Goal: Transaction & Acquisition: Purchase product/service

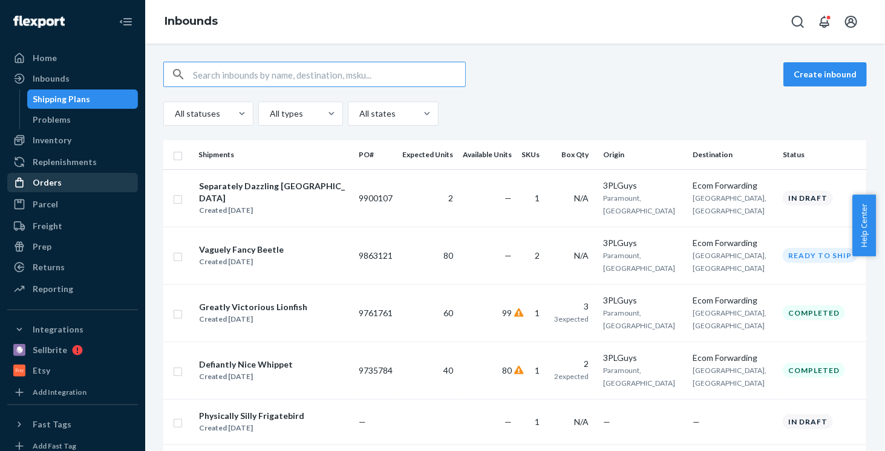
click at [70, 180] on div "Orders" at bounding box center [72, 182] width 128 height 17
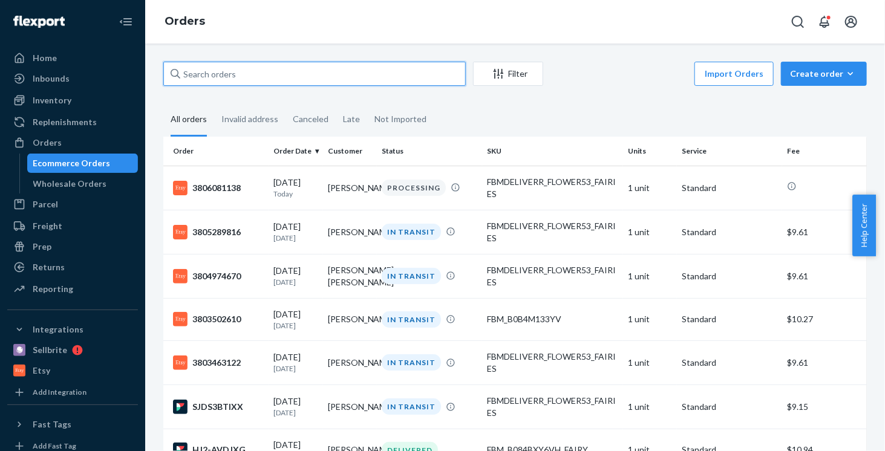
click at [220, 68] on input "text" at bounding box center [314, 74] width 303 height 24
paste input "[PERSON_NAME]"
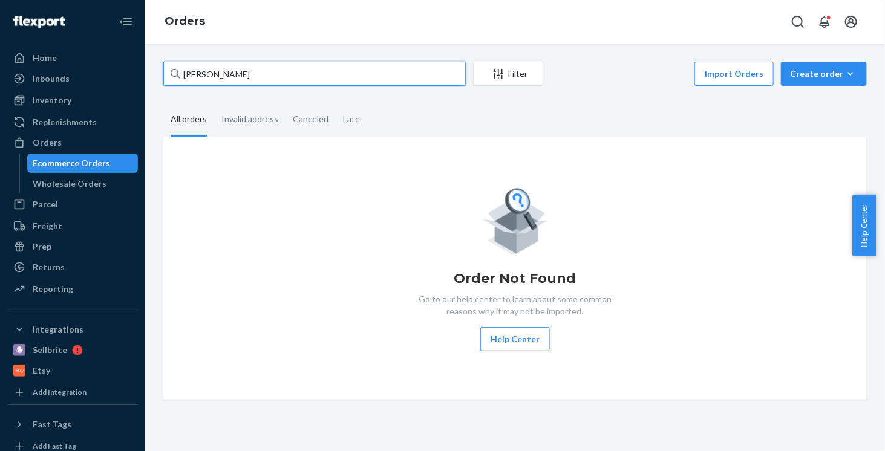
type input "[PERSON_NAME]"
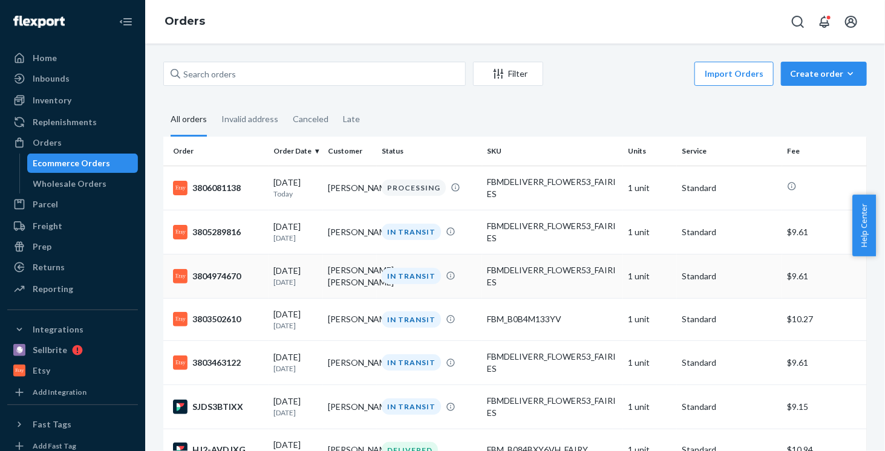
click at [330, 281] on td "[PERSON_NAME] [PERSON_NAME]" at bounding box center [350, 276] width 54 height 44
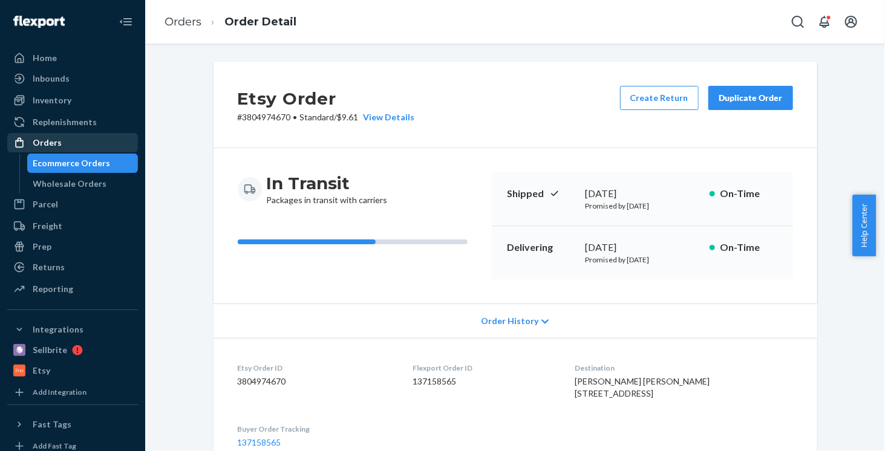
click at [78, 143] on div "Orders" at bounding box center [72, 142] width 128 height 17
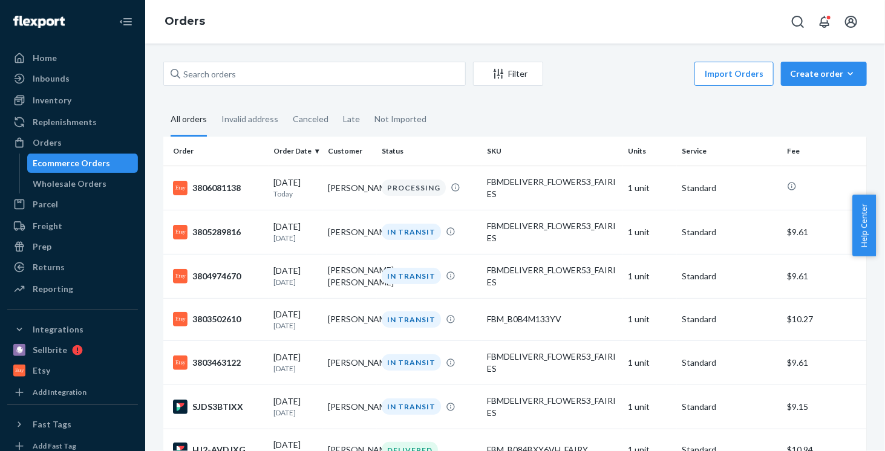
click at [577, 106] on fieldset "All orders Invalid address Canceled Late Not Imported" at bounding box center [515, 119] width 704 height 33
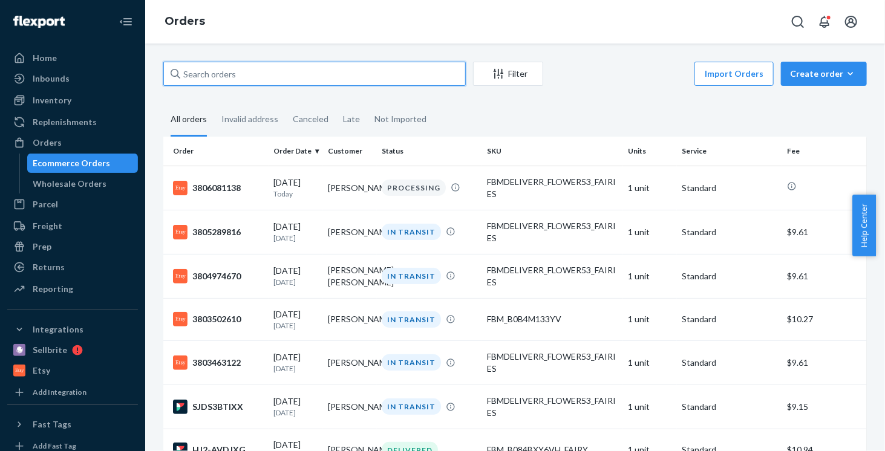
click at [317, 67] on input "text" at bounding box center [314, 74] width 303 height 24
paste input "[PERSON_NAME]"
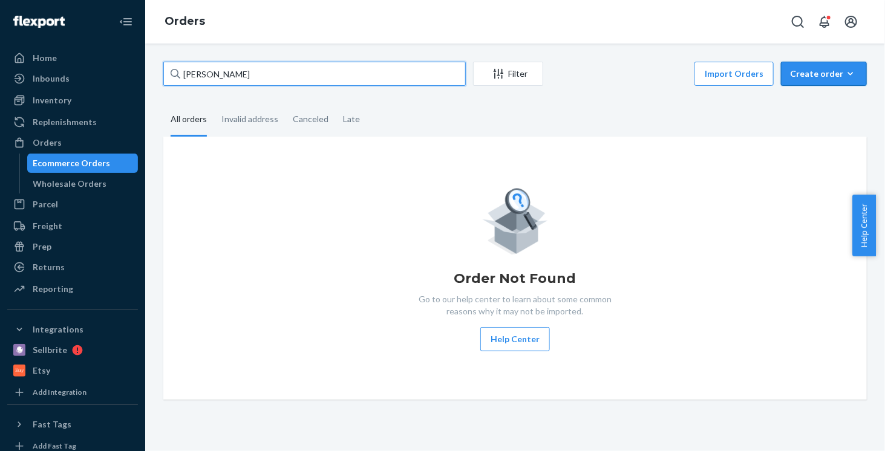
type input "[PERSON_NAME]"
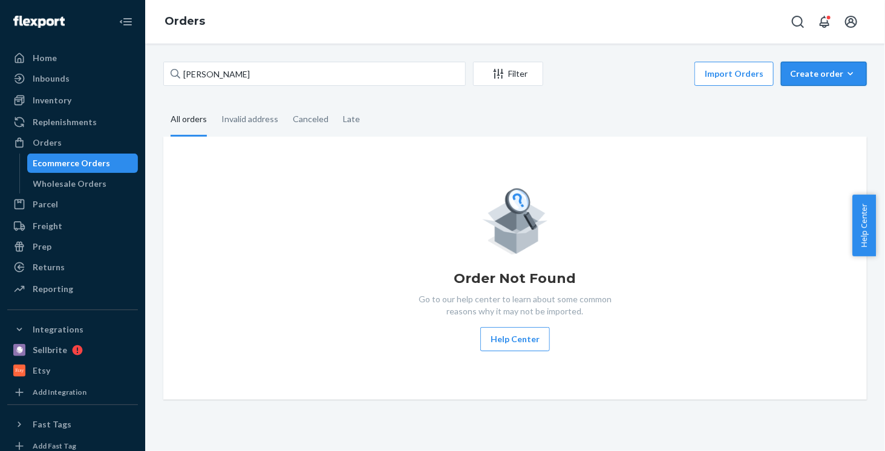
click at [825, 72] on div "Create order" at bounding box center [824, 74] width 68 height 12
click at [814, 107] on span "Ecommerce order" at bounding box center [831, 103] width 75 height 8
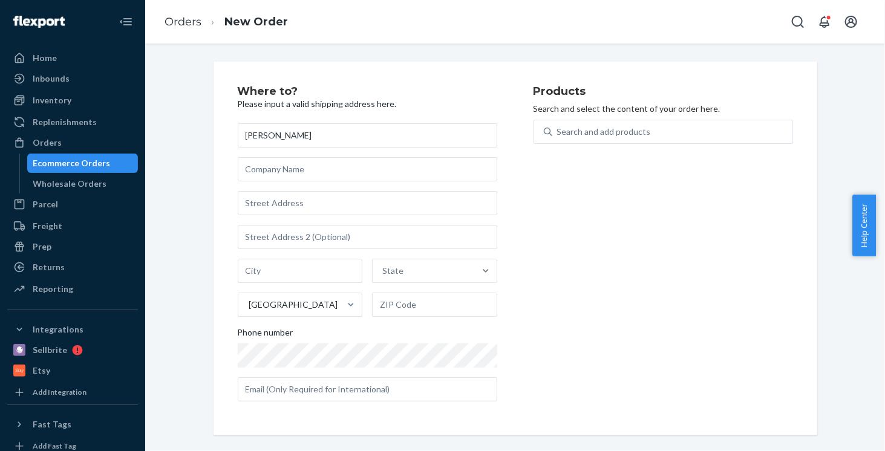
type input "[PERSON_NAME]"
click at [593, 295] on div "Products Search and select the content of your order here. Search and add produ…" at bounding box center [664, 248] width 260 height 325
click at [327, 206] on input "text" at bounding box center [368, 203] width 260 height 24
paste input "[STREET_ADDRESS][PERSON_NAME]"
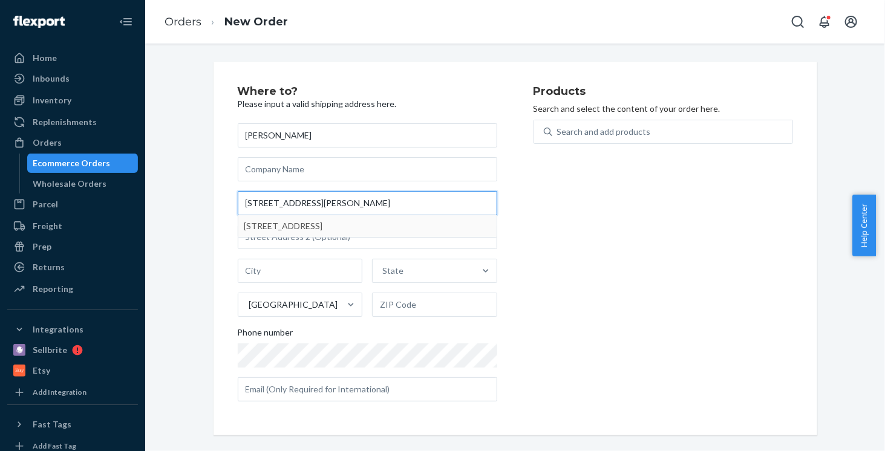
type input "[STREET_ADDRESS][PERSON_NAME]"
type input "Village of [GEOGRAPHIC_DATA]"
type input "48346"
type input "6185 Paramus"
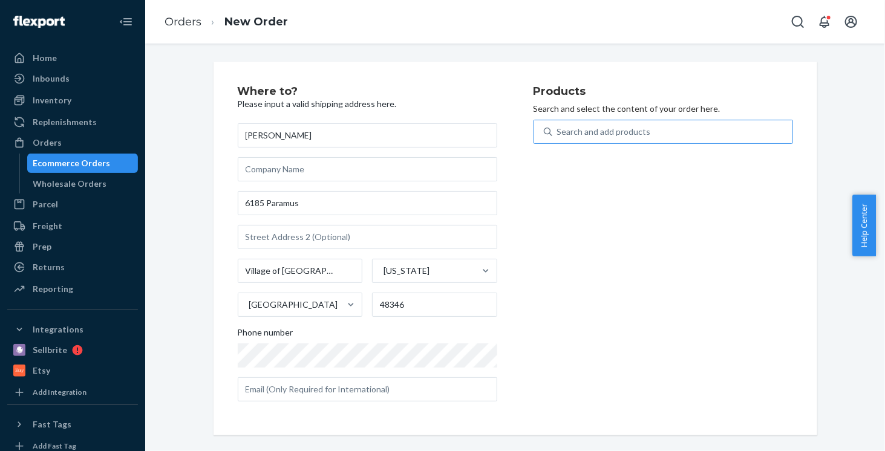
click at [634, 132] on div "Search and add products" at bounding box center [604, 132] width 94 height 12
click at [558, 132] on input "Search and add products" at bounding box center [557, 132] width 1 height 12
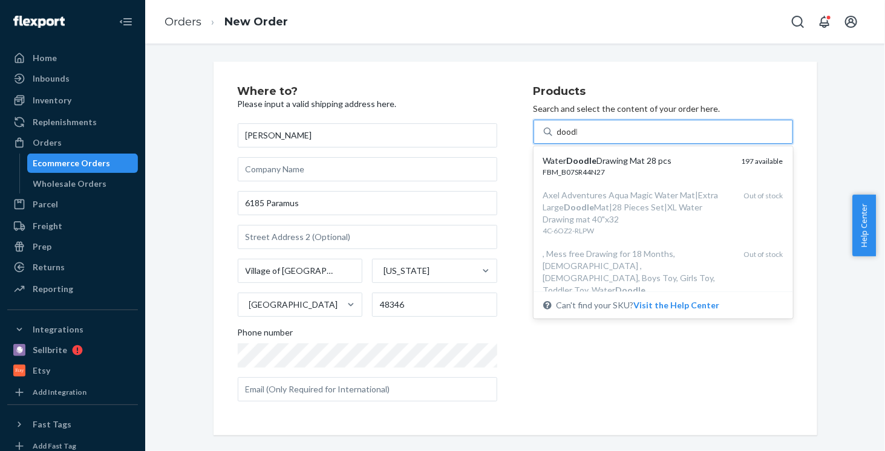
type input "doodle"
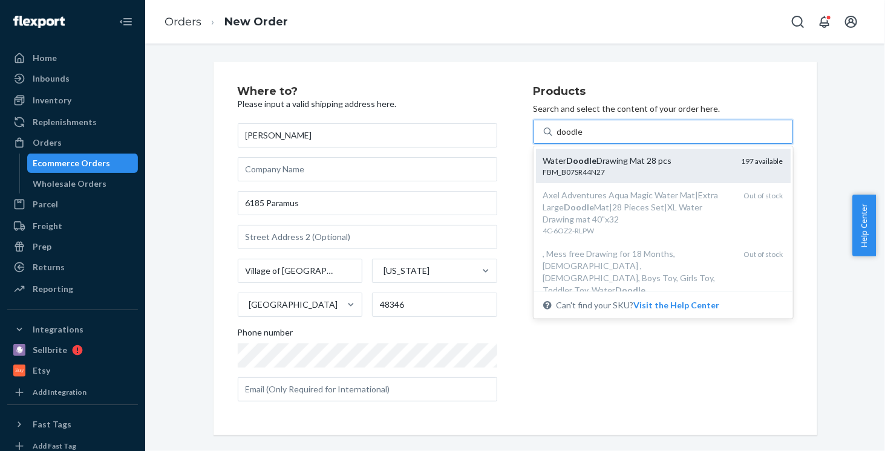
click at [657, 172] on div "FBM_B07SR44N27" at bounding box center [637, 172] width 189 height 10
click at [584, 138] on input "doodle" at bounding box center [570, 132] width 27 height 12
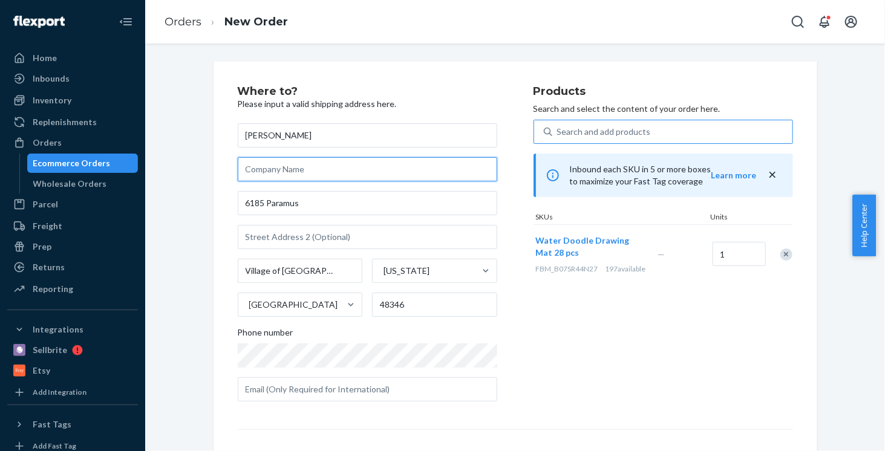
click at [323, 172] on input "text" at bounding box center [368, 169] width 260 height 24
paste input "Happy birthday! Love, [PERSON_NAME] & [PERSON_NAME]"
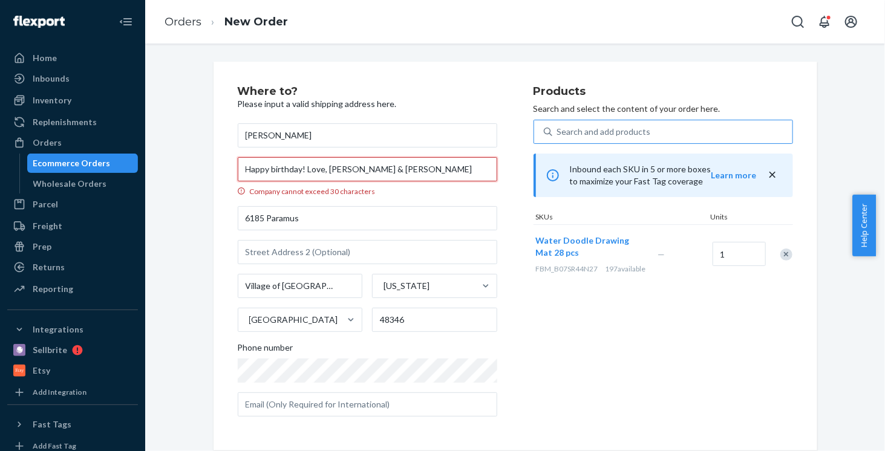
drag, startPoint x: 304, startPoint y: 169, endPoint x: 237, endPoint y: 169, distance: 66.6
click at [238, 169] on input "Happy birthday! Love, [PERSON_NAME] & [PERSON_NAME]" at bounding box center [368, 169] width 260 height 24
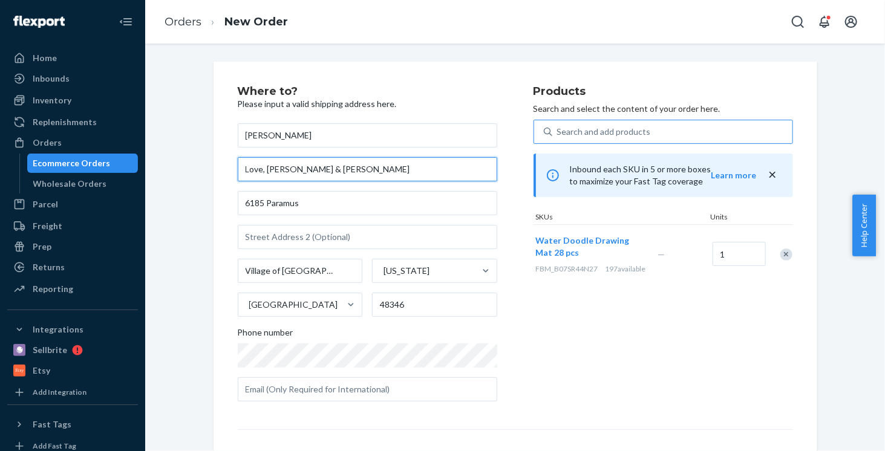
type input "Love, [PERSON_NAME] & [PERSON_NAME]"
click at [749, 399] on div "Products Search and select the content of your order here. Search and add produ…" at bounding box center [664, 248] width 260 height 325
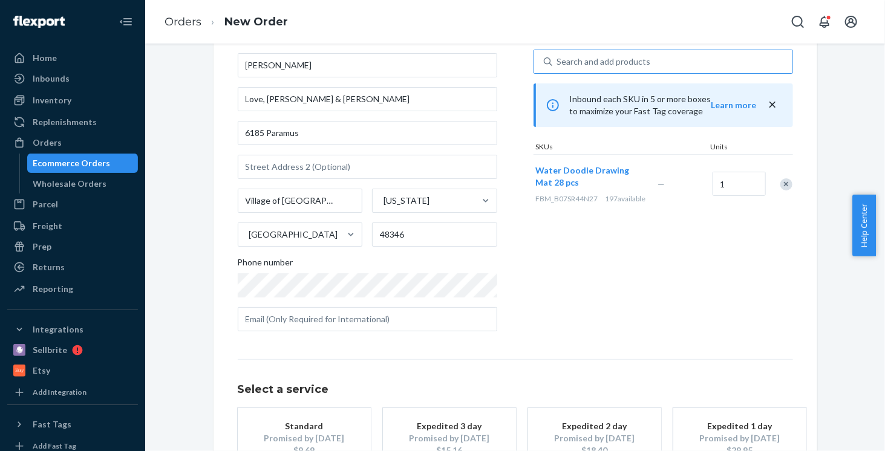
scroll to position [121, 0]
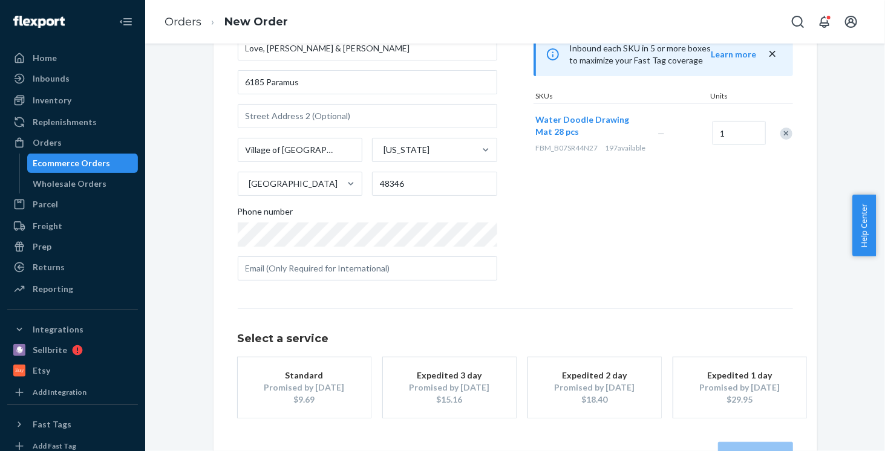
drag, startPoint x: 294, startPoint y: 382, endPoint x: 290, endPoint y: 362, distance: 19.7
click at [295, 382] on div "Promised by [DATE]" at bounding box center [304, 388] width 97 height 12
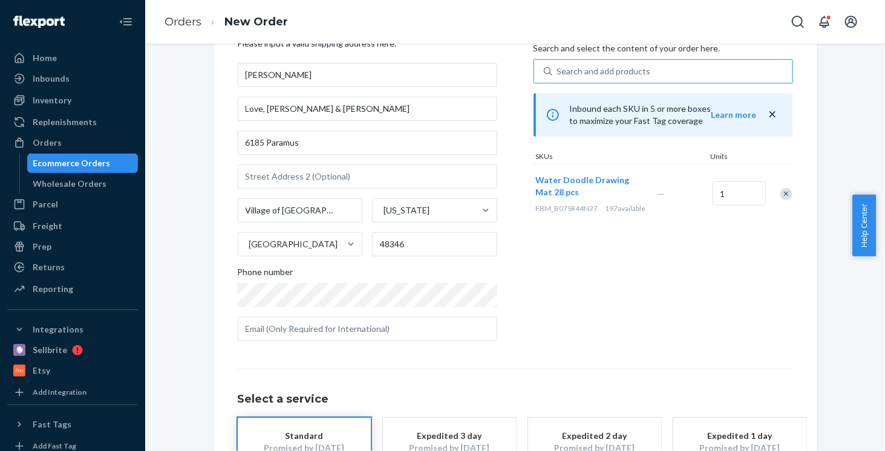
scroll to position [160, 0]
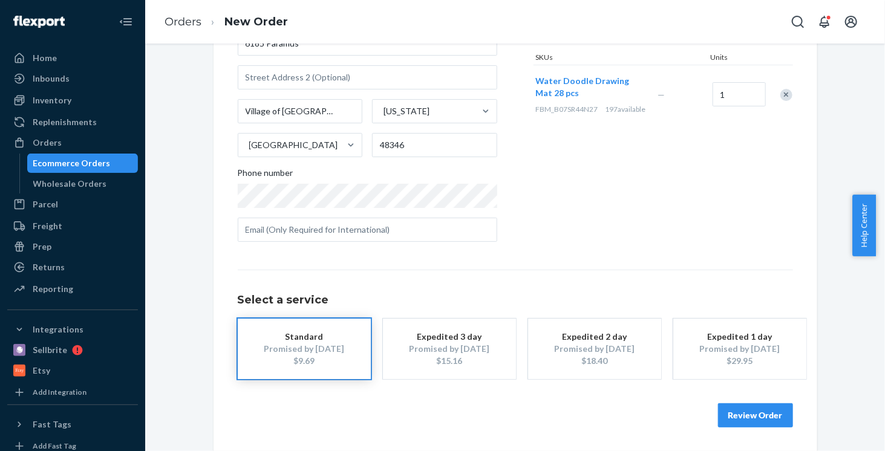
click at [746, 414] on button "Review Order" at bounding box center [755, 416] width 75 height 24
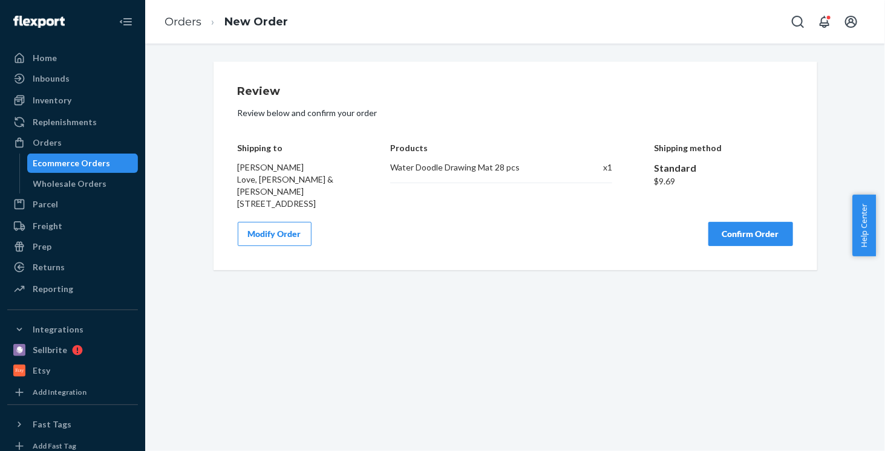
scroll to position [0, 0]
click at [736, 243] on button "Confirm Order" at bounding box center [750, 234] width 85 height 24
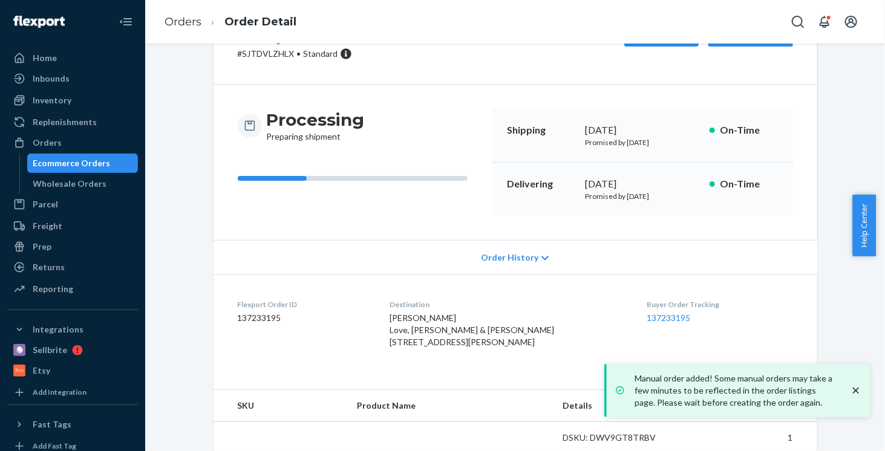
scroll to position [103, 0]
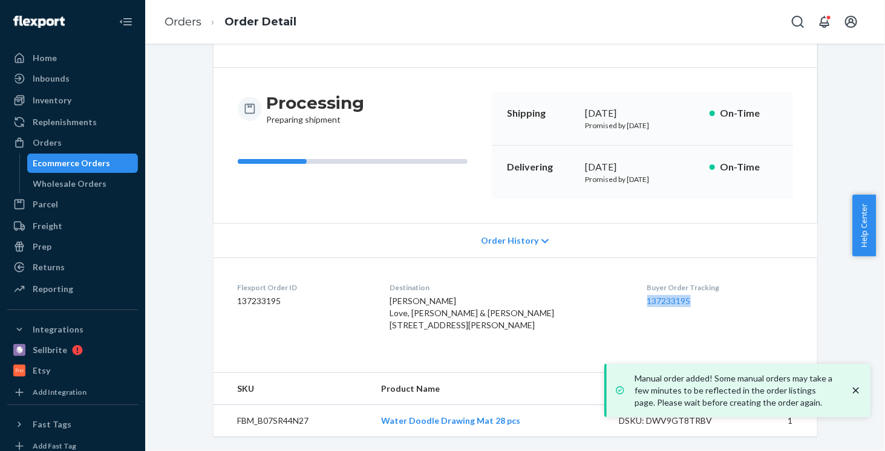
drag, startPoint x: 618, startPoint y: 286, endPoint x: 673, endPoint y: 286, distance: 55.7
click at [673, 286] on dl "Flexport Order ID 137233195 Destination [PERSON_NAME] Love, [PERSON_NAME] & [PE…" at bounding box center [516, 309] width 604 height 103
copy link "137233195"
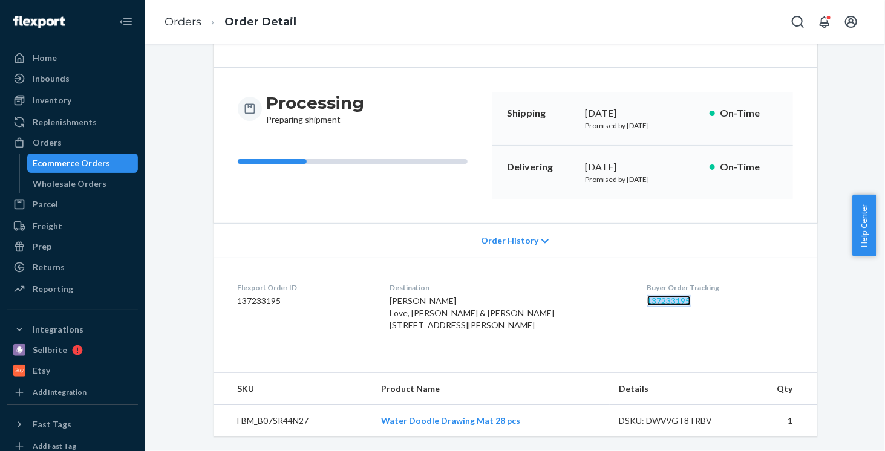
click at [647, 296] on link "137233195" at bounding box center [669, 301] width 44 height 10
copy link "137233195"
